Goal: Complete application form: Complete application form

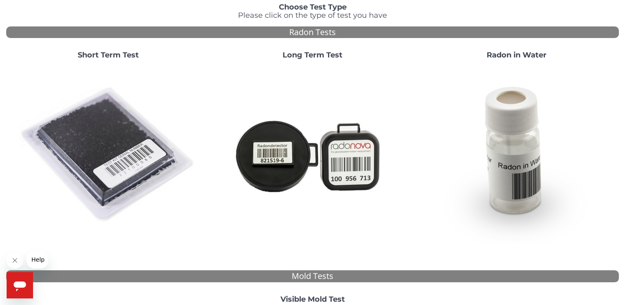
scroll to position [71, 0]
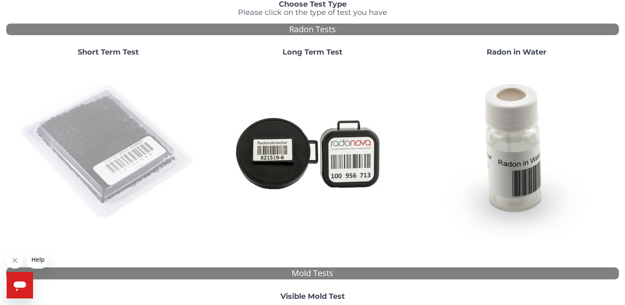
click at [112, 163] on img at bounding box center [108, 152] width 178 height 178
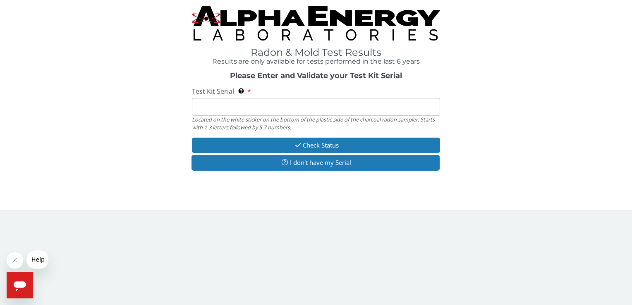
click at [261, 104] on input "Test Kit Serial Located on the white sticker on the bottom of the plastic side …" at bounding box center [316, 107] width 248 height 18
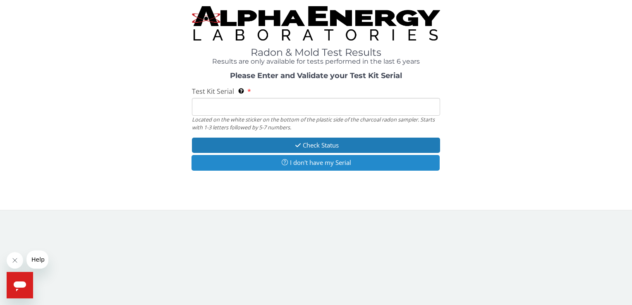
click at [303, 163] on button "I don't have my Serial" at bounding box center [315, 162] width 248 height 15
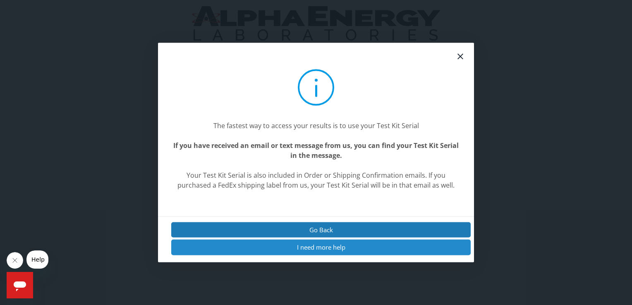
click at [306, 250] on button "I need more help" at bounding box center [320, 247] width 299 height 15
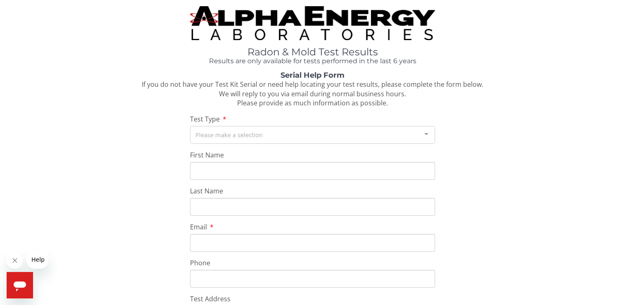
click at [229, 138] on div "Please make a selection" at bounding box center [312, 135] width 245 height 18
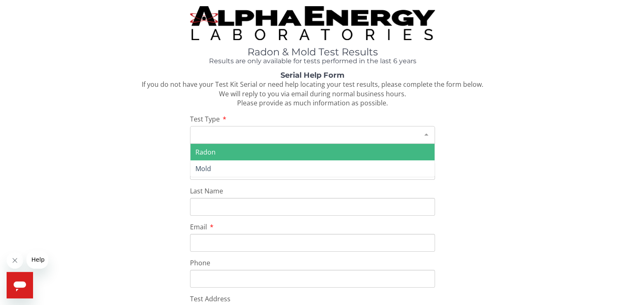
click at [226, 153] on span "Radon" at bounding box center [313, 152] width 244 height 17
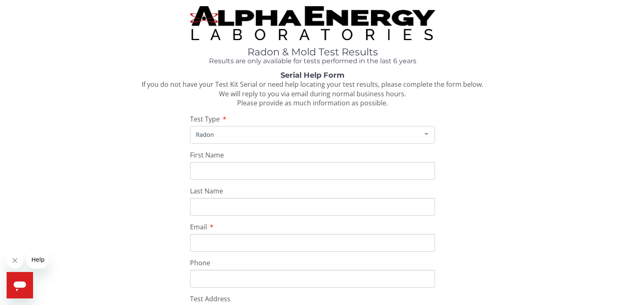
click at [224, 132] on span "Radon" at bounding box center [306, 134] width 224 height 9
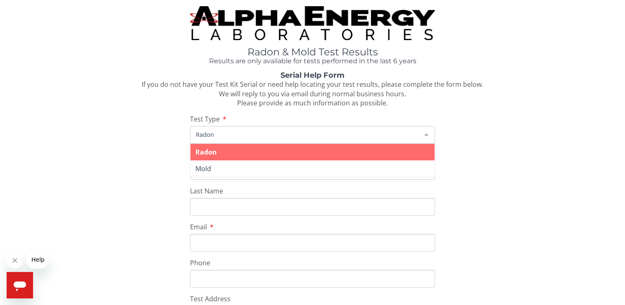
click at [224, 132] on span "Radon" at bounding box center [306, 134] width 224 height 9
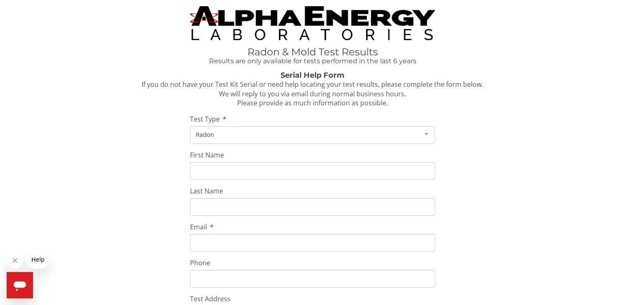
click at [222, 172] on input "First Name" at bounding box center [312, 171] width 245 height 18
type input "[PERSON_NAME]"
type input "Kigelman"
type input "[EMAIL_ADDRESS][DOMAIN_NAME]"
type input "[PHONE_NUMBER]"
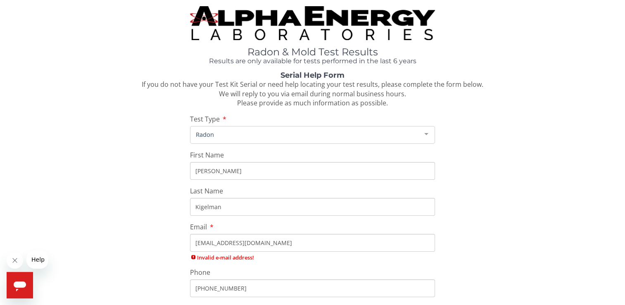
type input "[STREET_ADDRESS]"
click at [249, 277] on input "[PHONE_NUMBER]" at bounding box center [312, 279] width 245 height 18
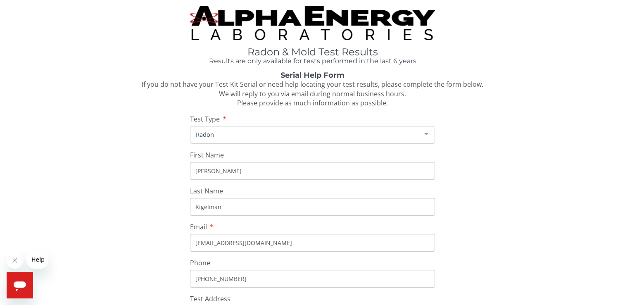
click at [249, 277] on input "[PHONE_NUMBER]" at bounding box center [312, 279] width 245 height 18
type input "[PHONE_NUMBER]"
click at [516, 227] on div "Serial Help Form If you do not have your Test Kit Serial or need help locating …" at bounding box center [312, 266] width 613 height 391
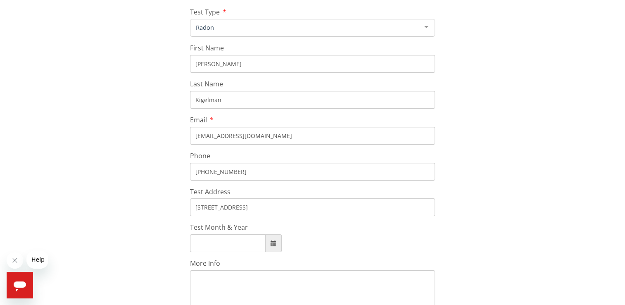
scroll to position [132, 0]
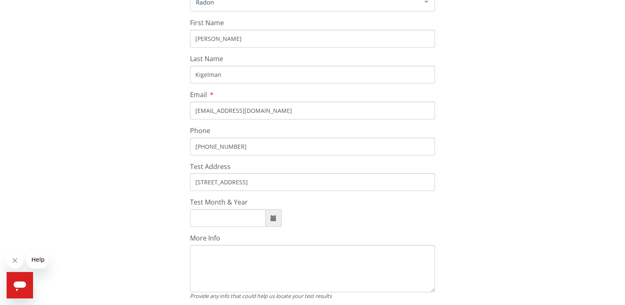
click at [294, 182] on input "[STREET_ADDRESS]" at bounding box center [312, 182] width 245 height 18
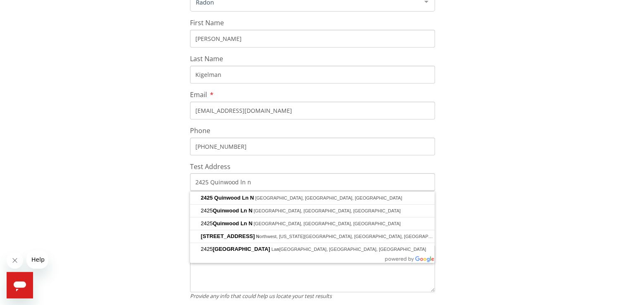
click at [254, 184] on input "2425 Quinwood ln n" at bounding box center [312, 182] width 245 height 18
type input "[STREET_ADDRESS]"
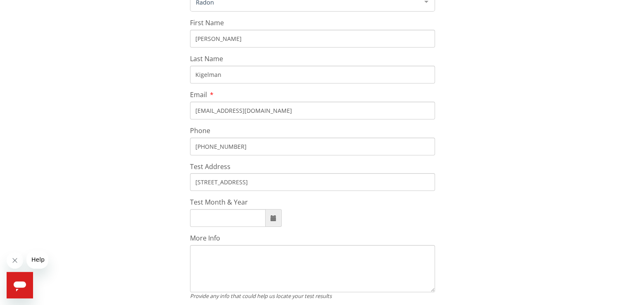
click at [221, 218] on input "Test Month & Year" at bounding box center [228, 218] width 76 height 18
click at [544, 210] on div "Serial Help Form If you do not have your Test Kit Serial or need help locating …" at bounding box center [312, 134] width 613 height 391
click at [274, 221] on span at bounding box center [274, 218] width 6 height 6
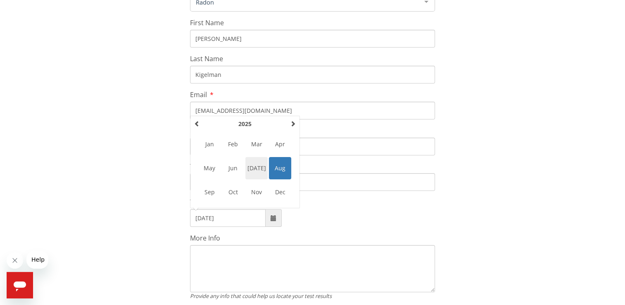
click at [257, 171] on span "[DATE]" at bounding box center [256, 168] width 22 height 22
type input "[DATE]"
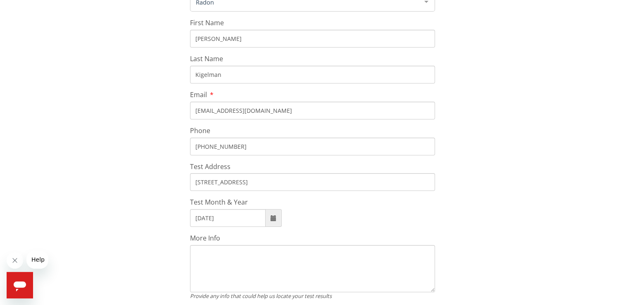
click at [258, 256] on textarea "More Info" at bounding box center [312, 268] width 245 height 47
click at [274, 252] on textarea "More Info" at bounding box center [312, 268] width 245 height 47
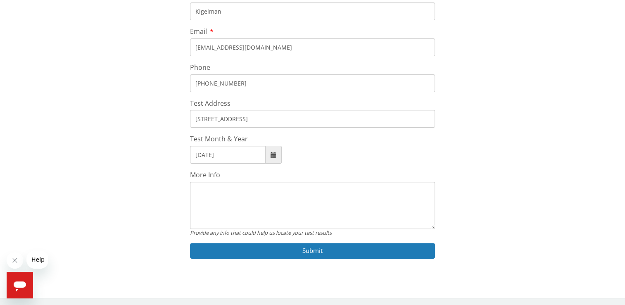
scroll to position [196, 0]
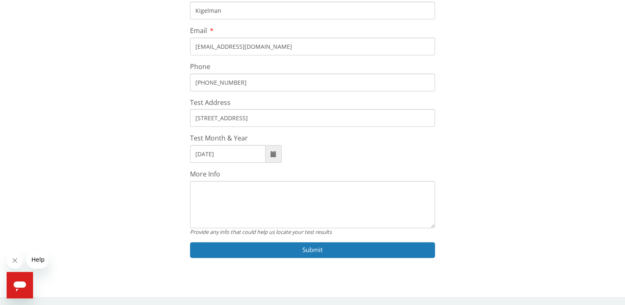
click at [253, 193] on textarea "More Info" at bounding box center [312, 204] width 245 height 47
click at [265, 188] on textarea "The name COULD be [PERSON_NAME], too. I am her son. THanks!" at bounding box center [312, 204] width 245 height 47
click at [374, 189] on textarea "The name COULD be [PERSON_NAME], too. I am her son. THanks!" at bounding box center [312, 204] width 245 height 47
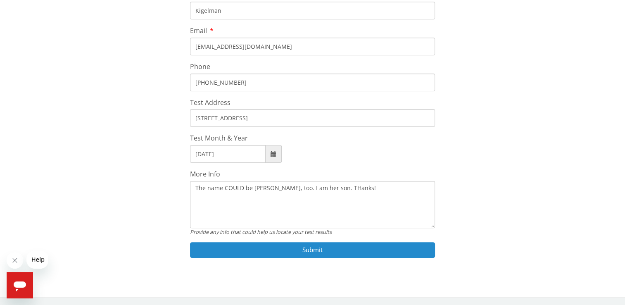
type textarea "The name COULD be [PERSON_NAME], too. I am her son. THanks!"
click at [303, 248] on button "Submit" at bounding box center [312, 249] width 245 height 15
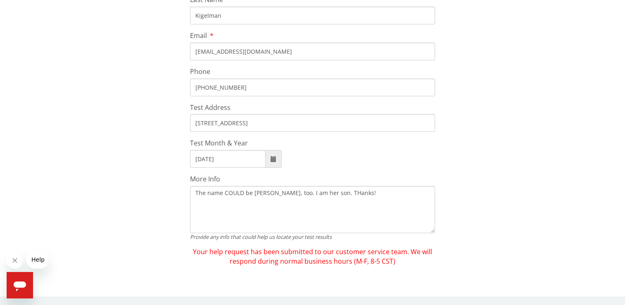
scroll to position [191, 0]
click at [492, 207] on div "Serial Help Form If you do not have your Test Kit Serial or need help locating …" at bounding box center [312, 74] width 613 height 386
